Goal: Task Accomplishment & Management: Complete application form

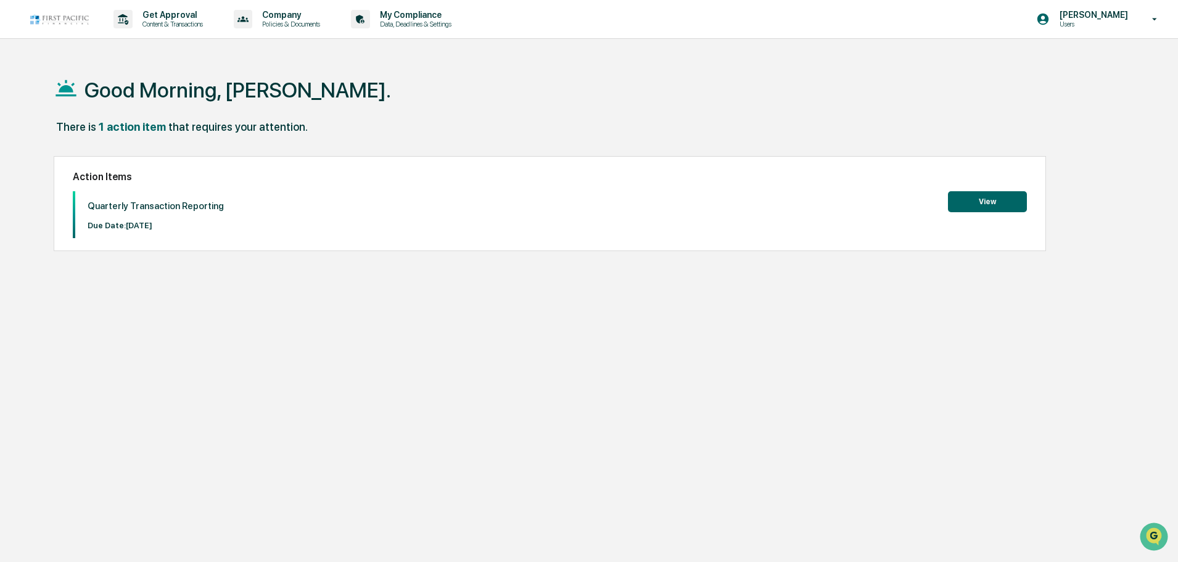
click at [982, 203] on button "View" at bounding box center [987, 201] width 79 height 21
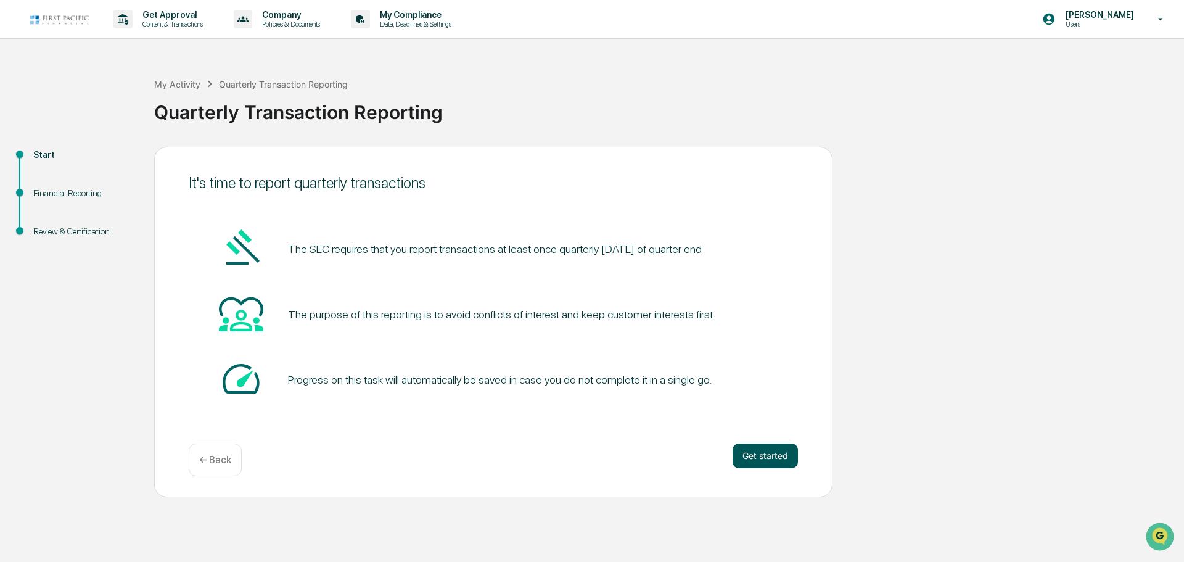
click at [760, 459] on button "Get started" at bounding box center [764, 455] width 65 height 25
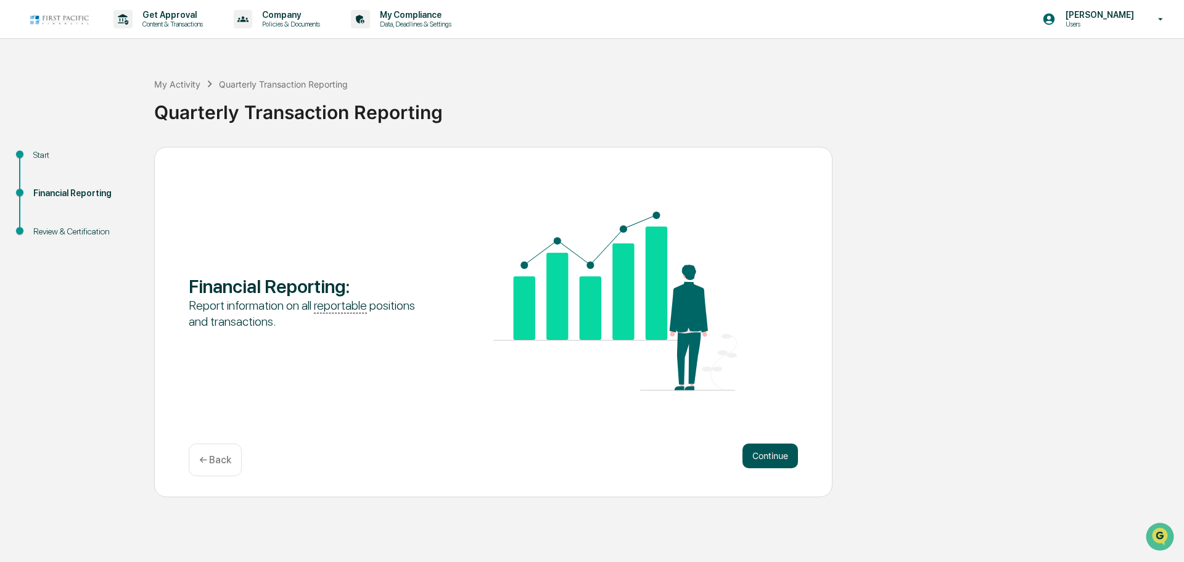
click at [785, 451] on button "Continue" at bounding box center [769, 455] width 55 height 25
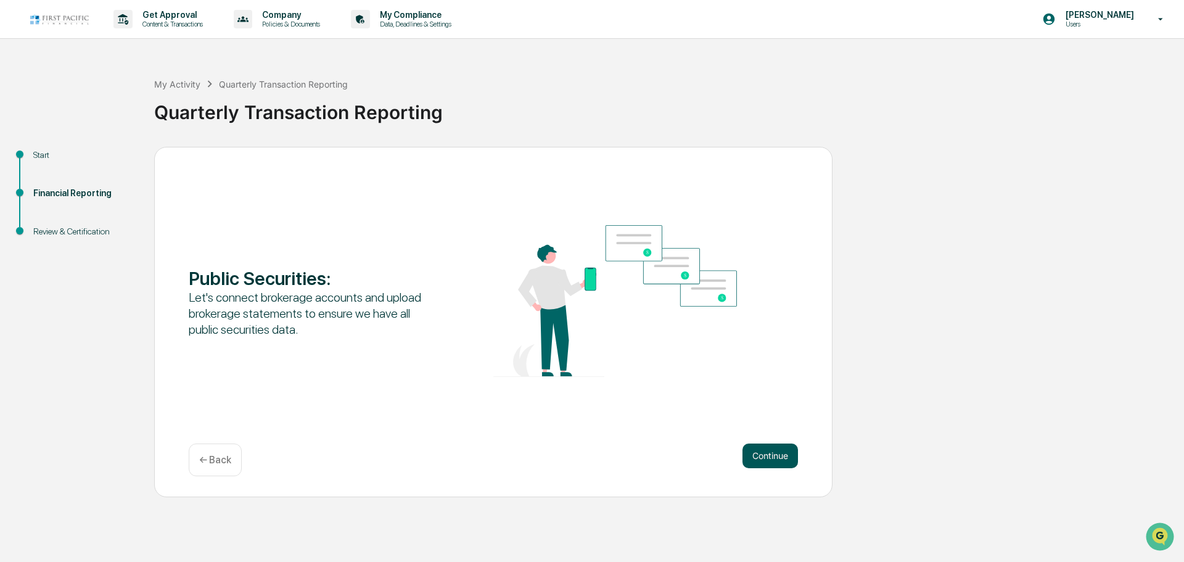
click at [776, 456] on button "Continue" at bounding box center [769, 455] width 55 height 25
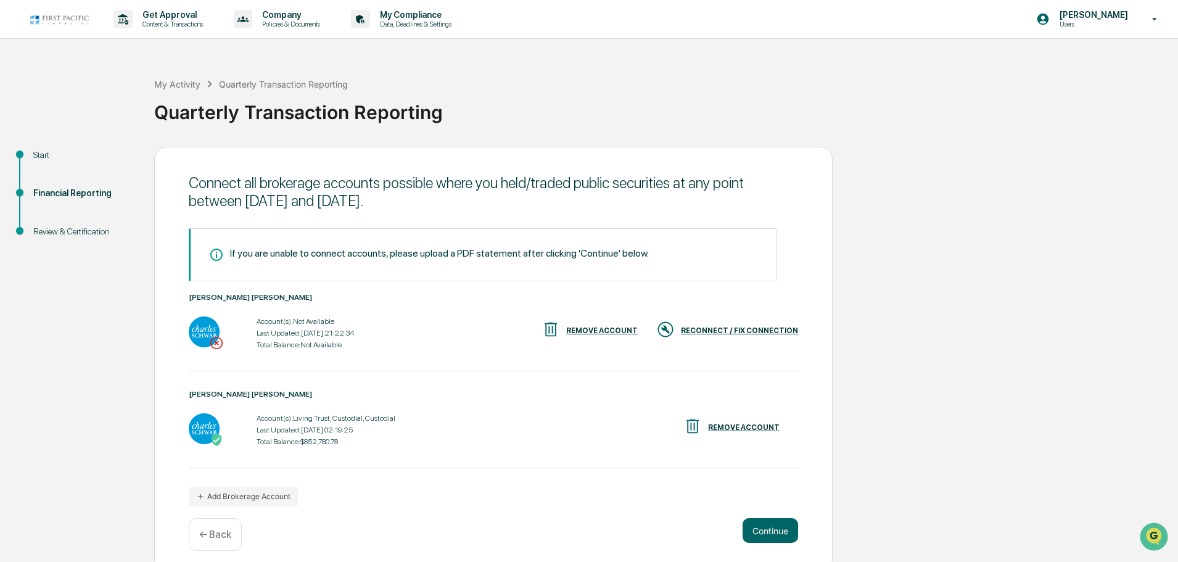
click at [629, 330] on div "REMOVE ACCOUNT" at bounding box center [602, 330] width 72 height 9
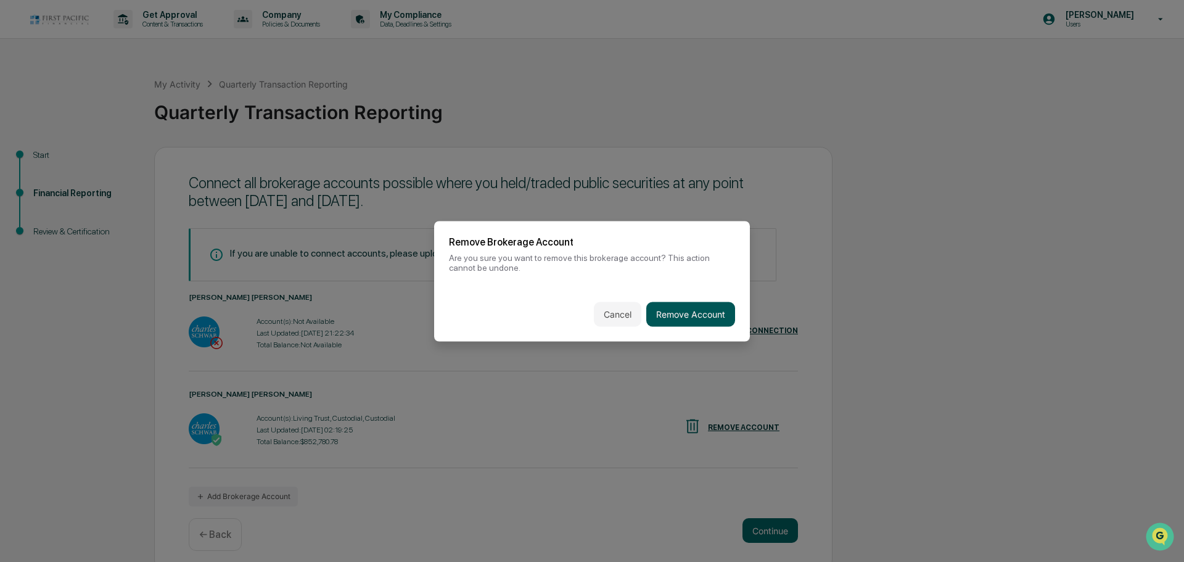
click at [671, 313] on button "Remove Account" at bounding box center [690, 313] width 89 height 25
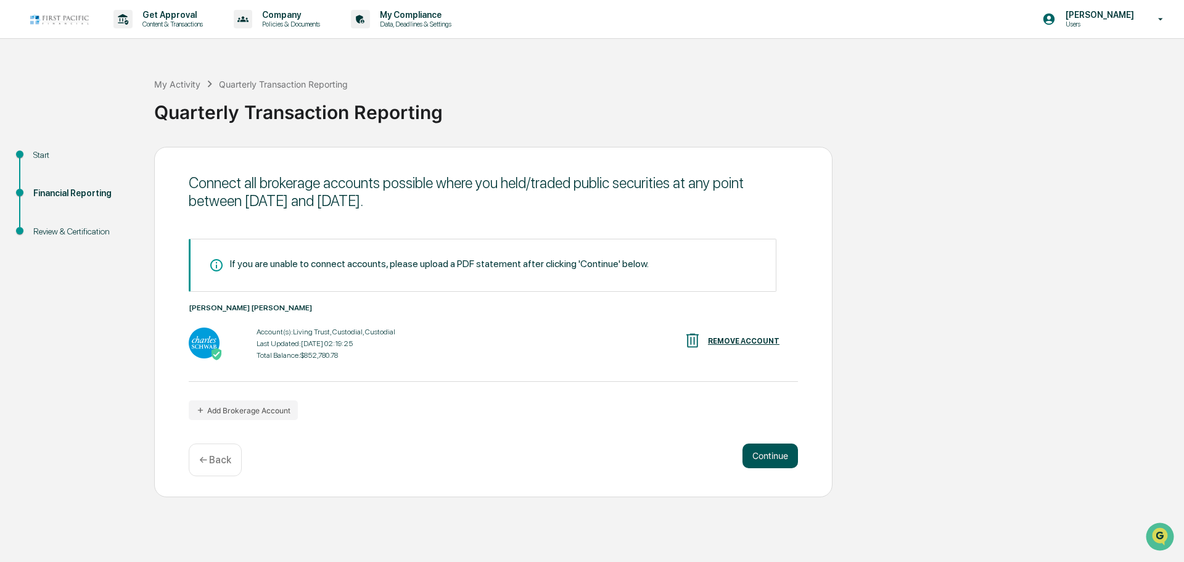
click at [780, 459] on button "Continue" at bounding box center [769, 455] width 55 height 25
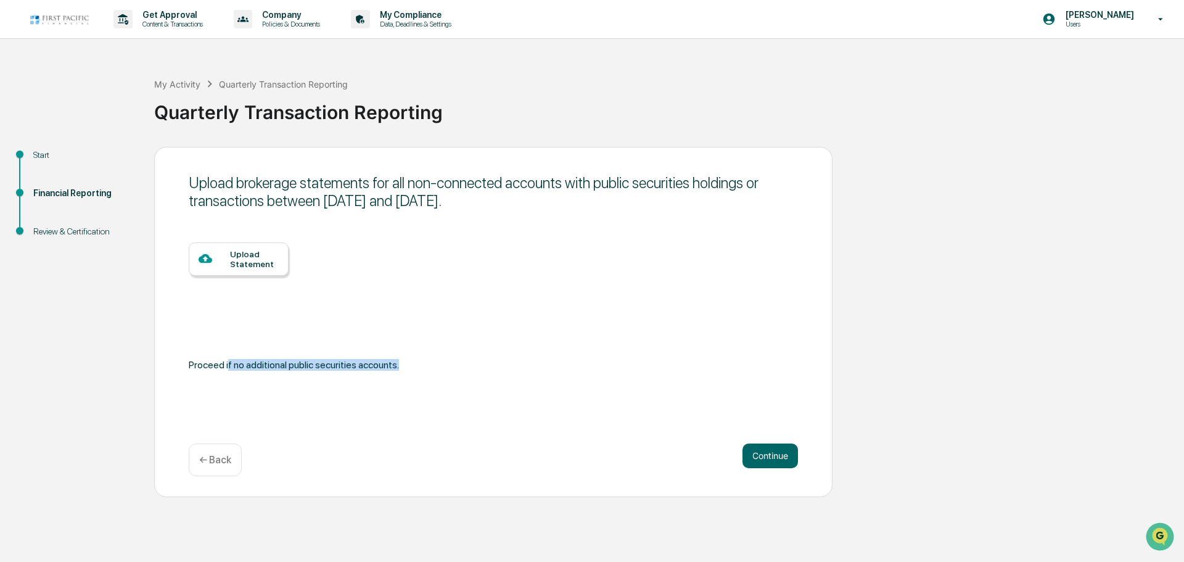
drag, startPoint x: 228, startPoint y: 363, endPoint x: 459, endPoint y: 370, distance: 230.7
click at [459, 370] on div "Proceed if no additional public securities accounts." at bounding box center [493, 365] width 609 height 18
drag, startPoint x: 772, startPoint y: 455, endPoint x: 780, endPoint y: 460, distance: 8.9
click at [774, 456] on button "Continue" at bounding box center [769, 455] width 55 height 25
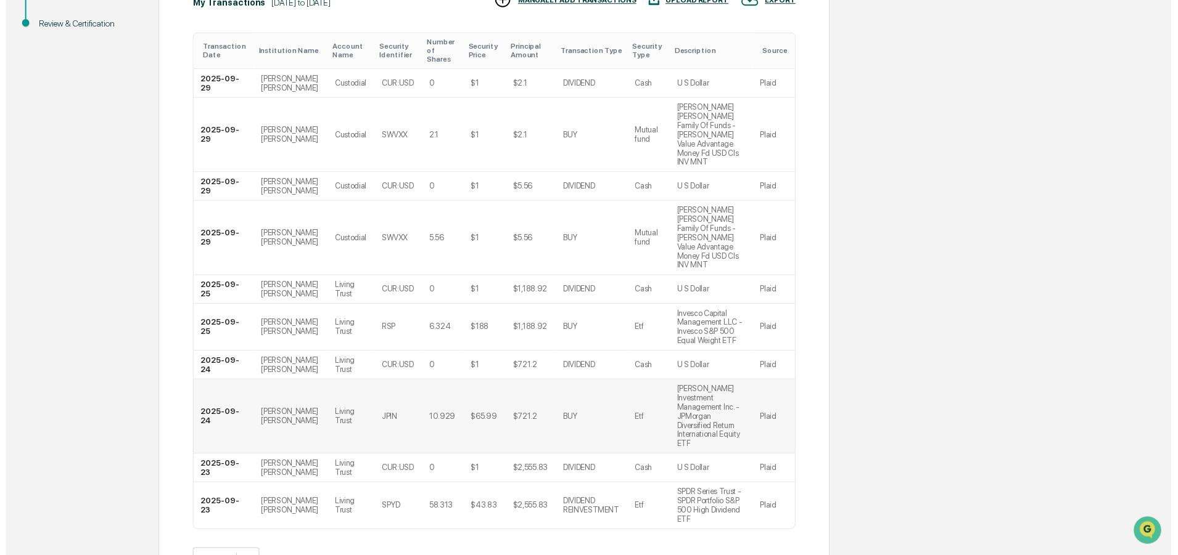
scroll to position [215, 0]
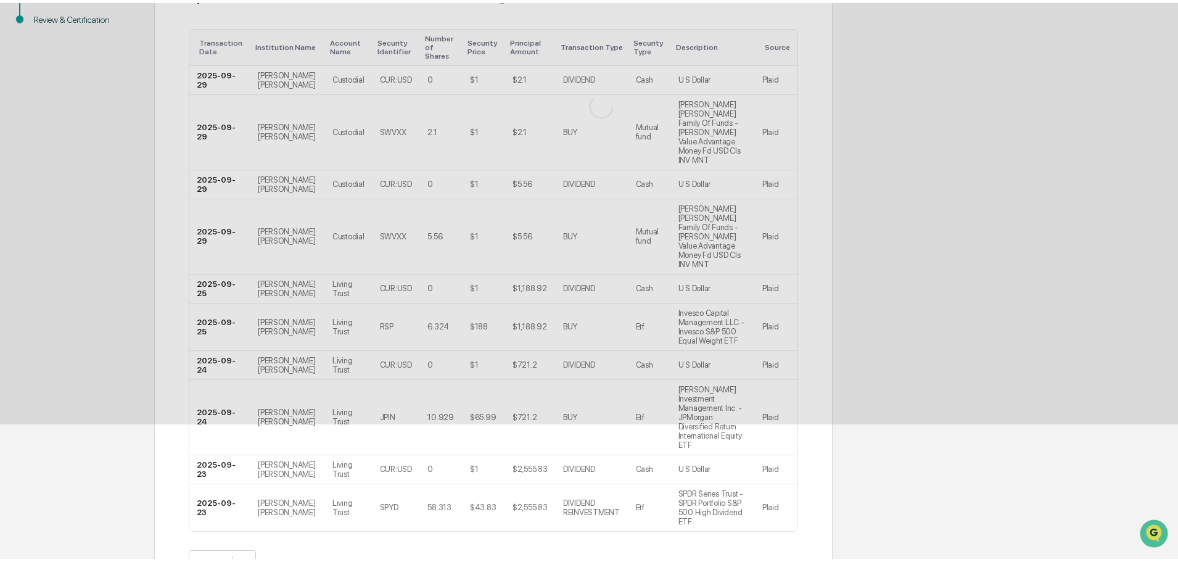
scroll to position [0, 0]
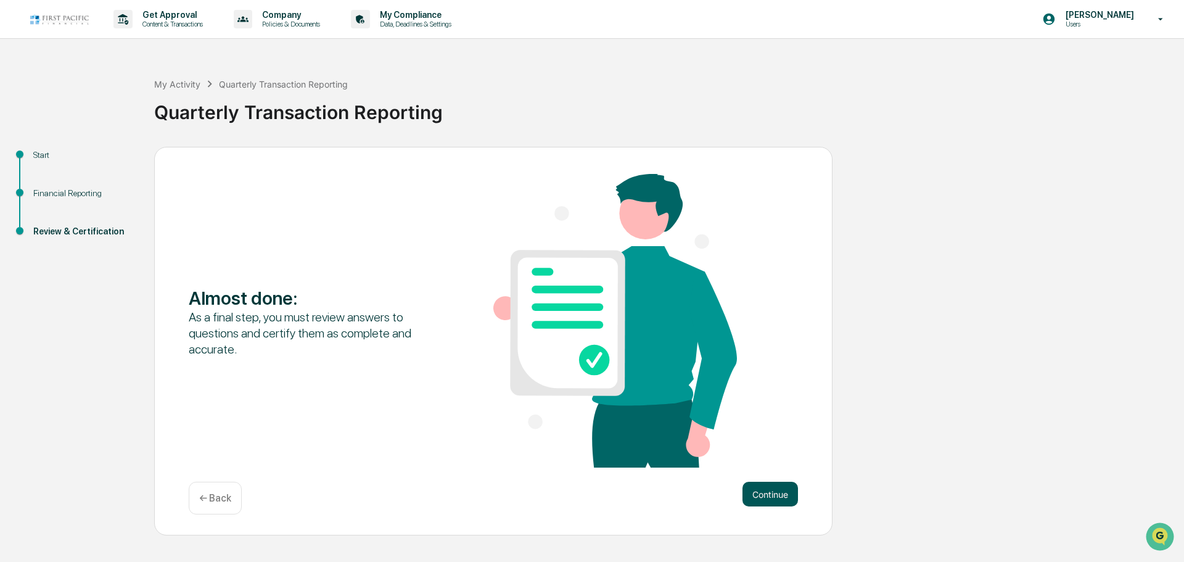
click at [776, 493] on button "Continue" at bounding box center [769, 493] width 55 height 25
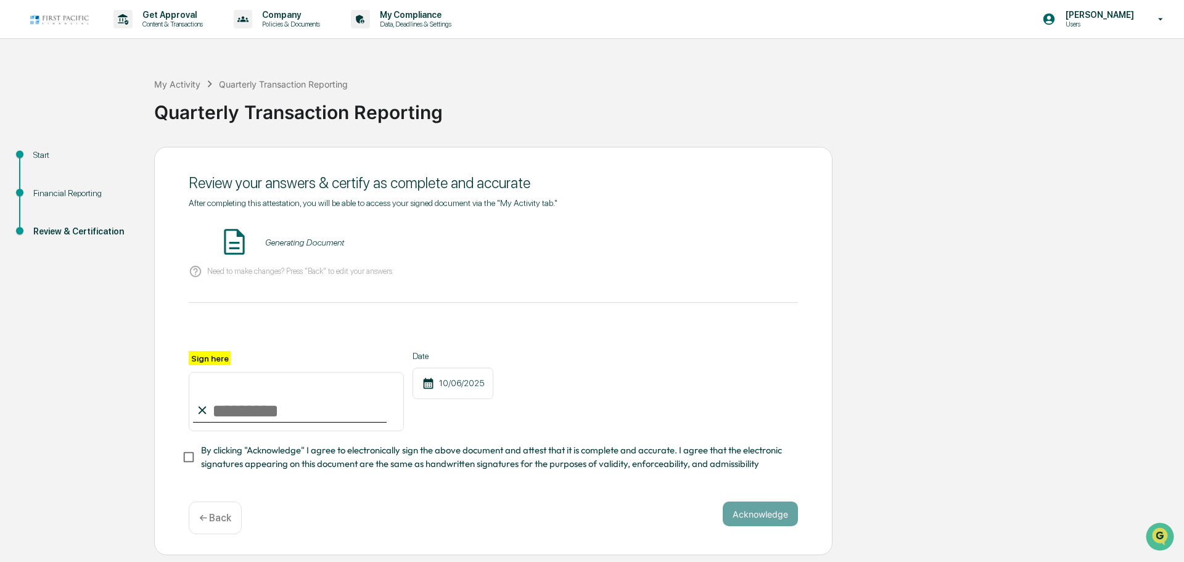
click at [256, 413] on input "Sign here" at bounding box center [296, 401] width 215 height 59
type input "**********"
drag, startPoint x: 641, startPoint y: 416, endPoint x: 501, endPoint y: 427, distance: 140.4
click at [639, 417] on div "**********" at bounding box center [493, 391] width 609 height 80
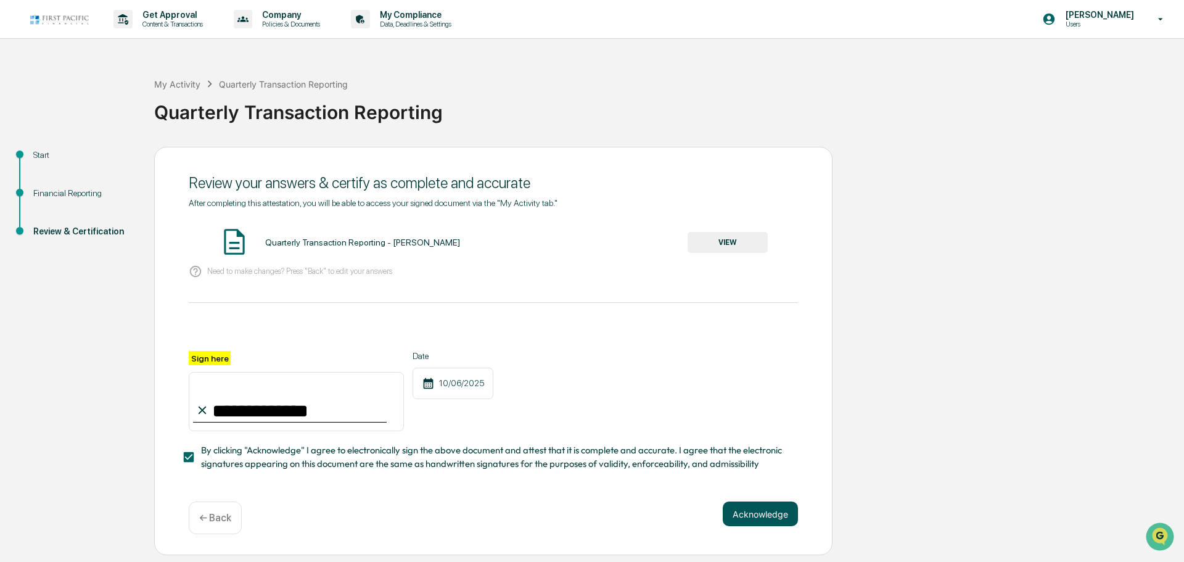
click at [758, 518] on button "Acknowledge" at bounding box center [760, 513] width 75 height 25
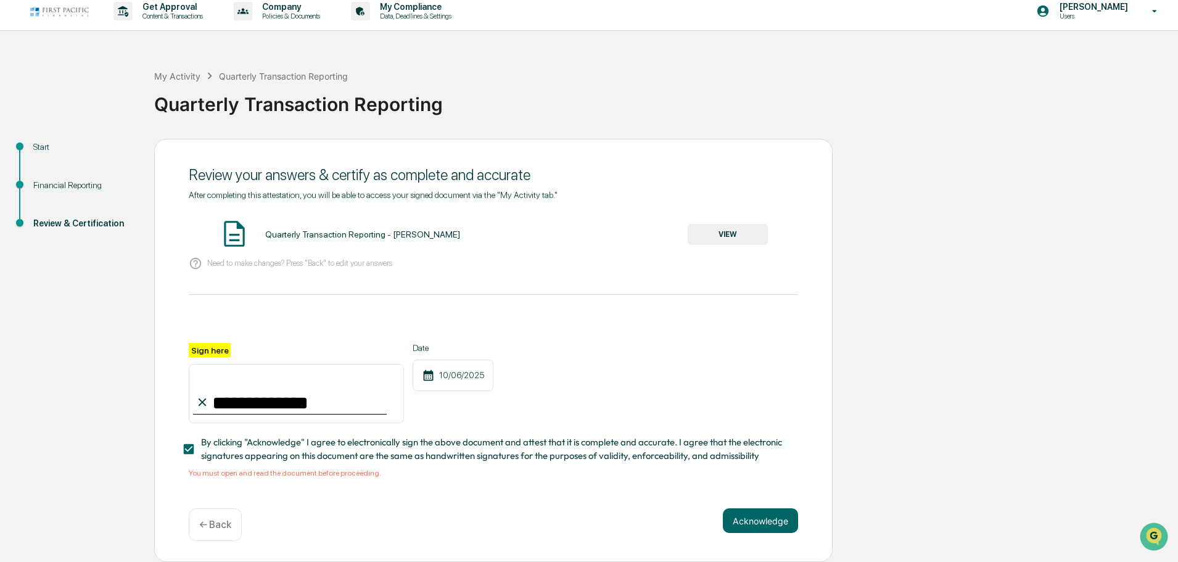
scroll to position [12, 0]
click at [369, 234] on div "Quarterly Transaction Reporting - [PERSON_NAME]" at bounding box center [362, 234] width 195 height 10
click at [715, 227] on button "VIEW" at bounding box center [727, 234] width 80 height 21
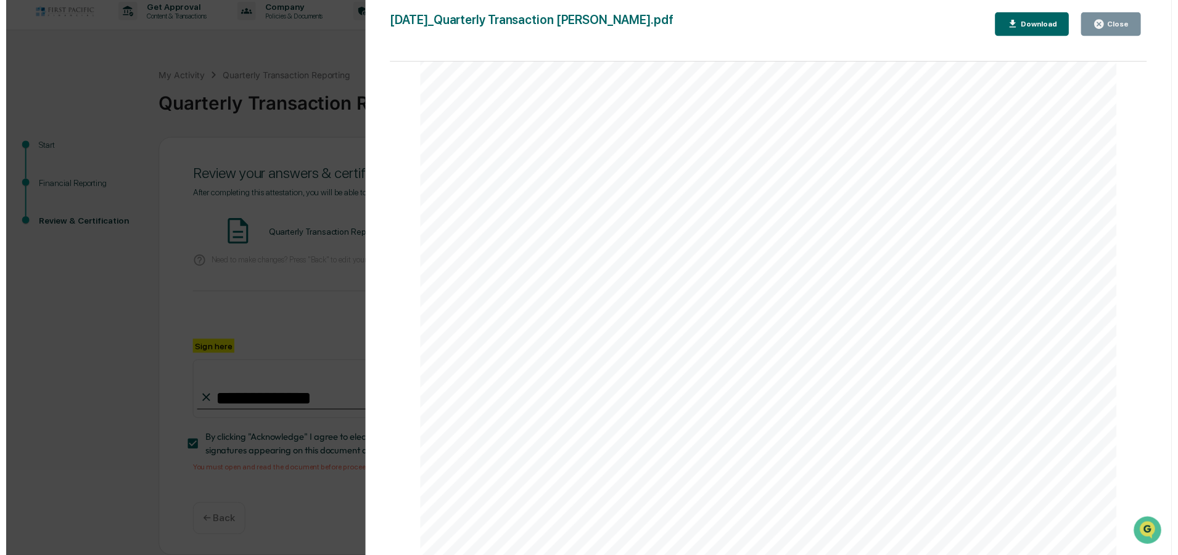
scroll to position [3631, 0]
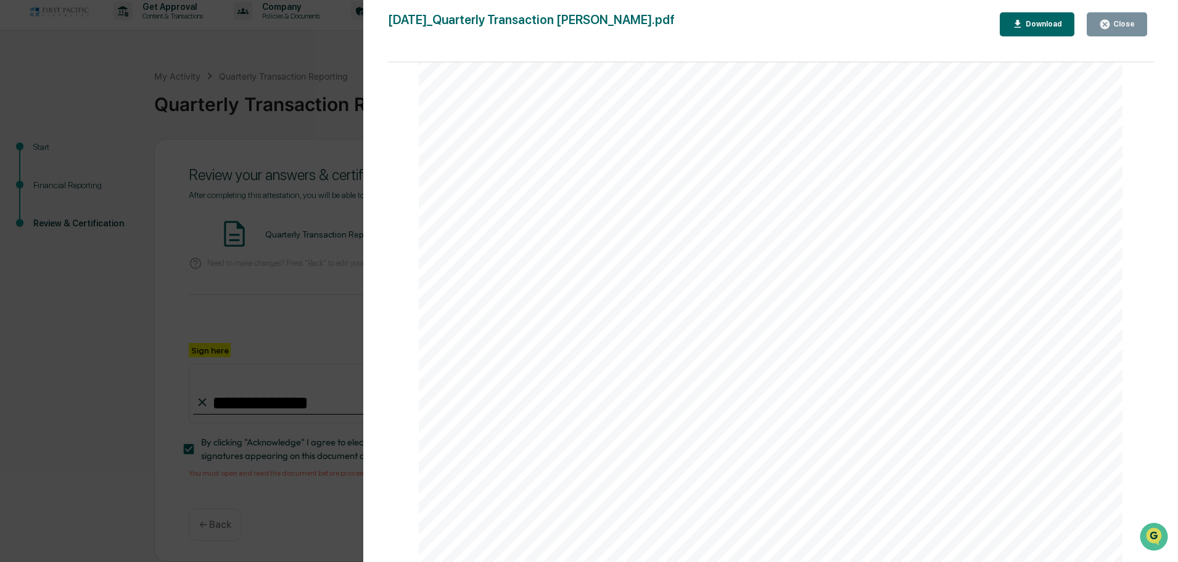
click at [1118, 24] on div "Close" at bounding box center [1122, 24] width 24 height 9
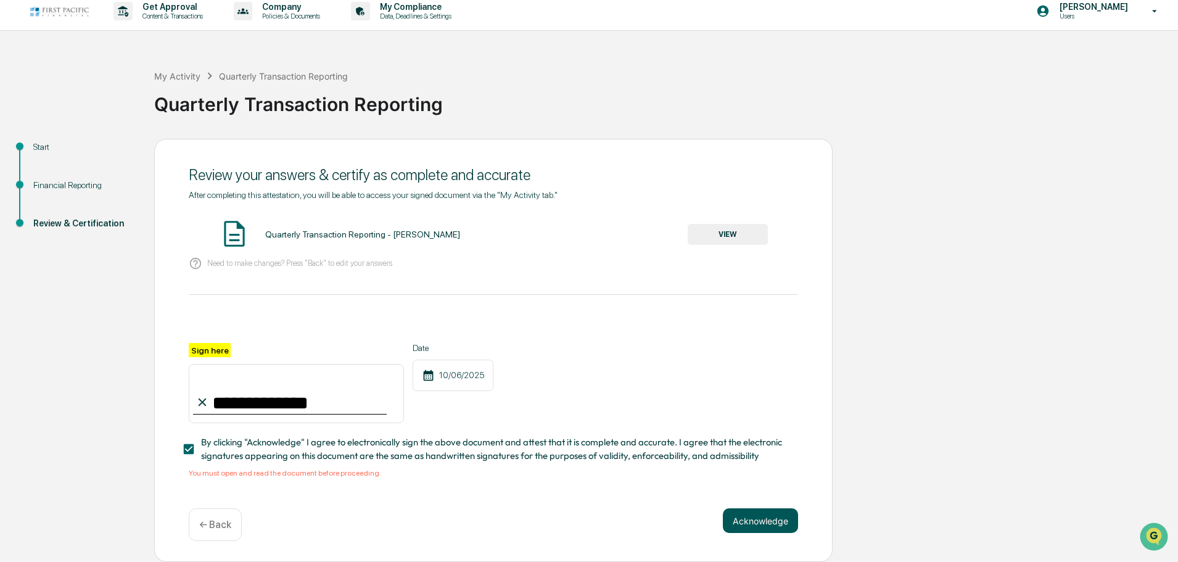
click at [753, 520] on button "Acknowledge" at bounding box center [760, 520] width 75 height 25
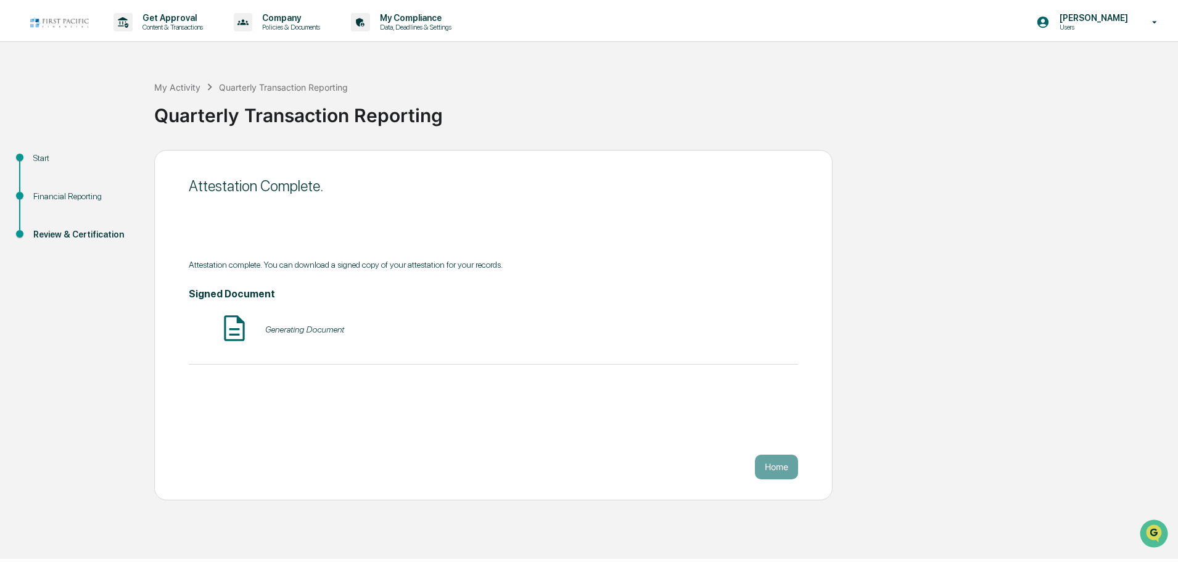
scroll to position [0, 0]
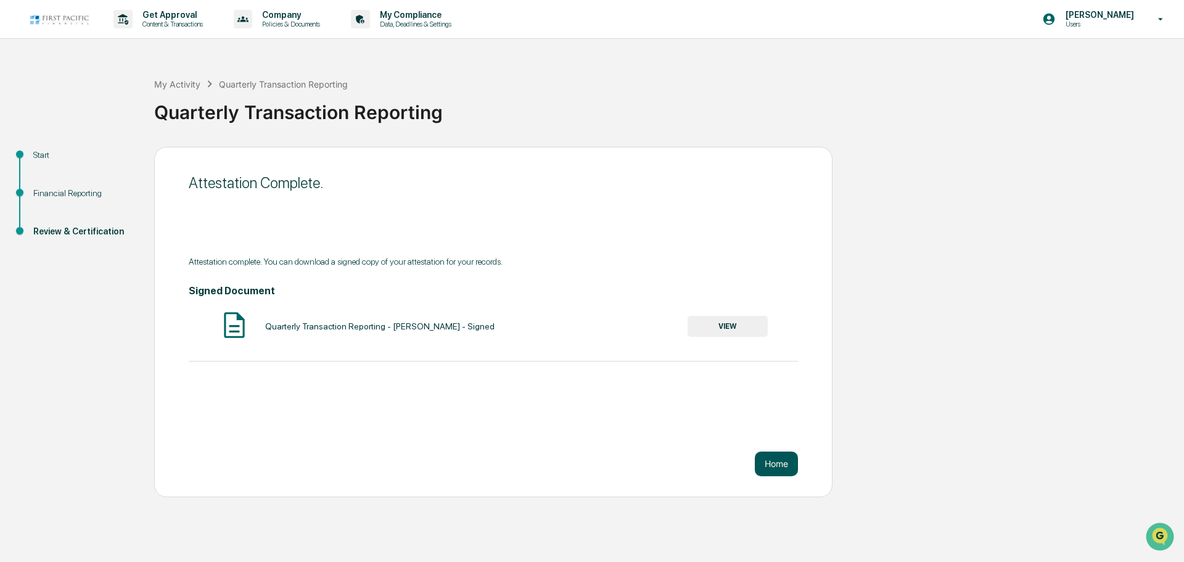
click at [776, 465] on button "Home" at bounding box center [776, 463] width 43 height 25
